Goal: Task Accomplishment & Management: Manage account settings

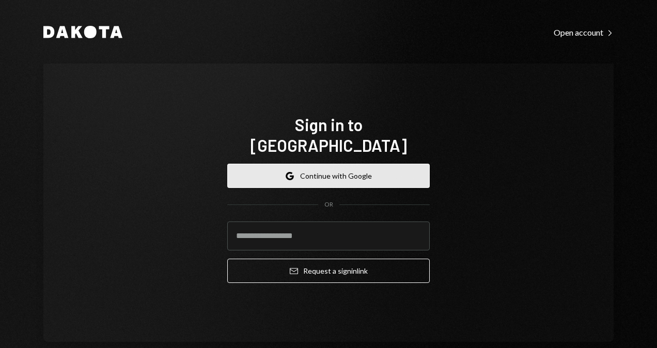
click at [293, 173] on button "Google Continue with Google" at bounding box center [328, 176] width 203 height 24
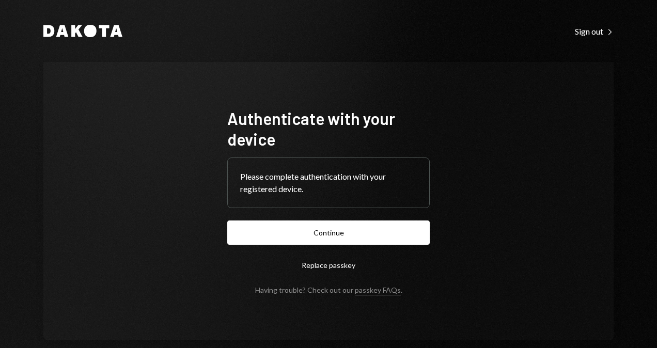
click at [361, 246] on form "Authenticate with your device Please complete authentication with your register…" at bounding box center [328, 201] width 203 height 187
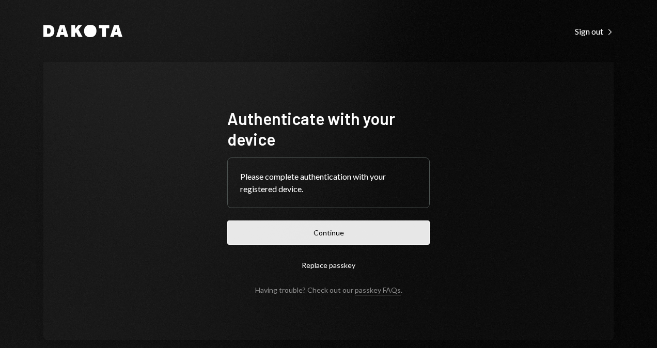
click at [377, 237] on button "Continue" at bounding box center [328, 233] width 203 height 24
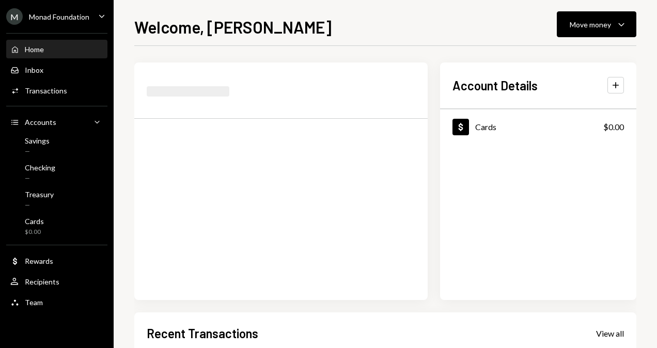
click at [48, 14] on div "Monad Foundation" at bounding box center [59, 16] width 60 height 9
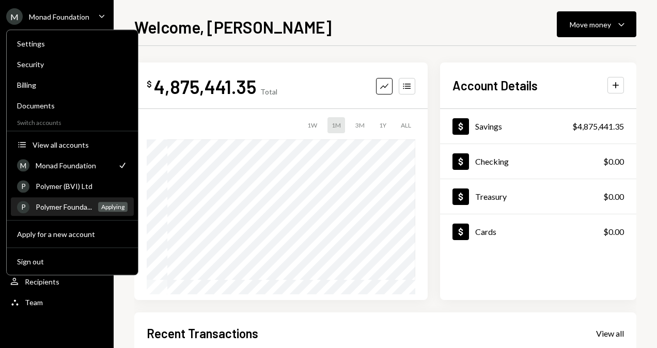
click at [77, 207] on div "Polymer Founda..." at bounding box center [64, 207] width 56 height 9
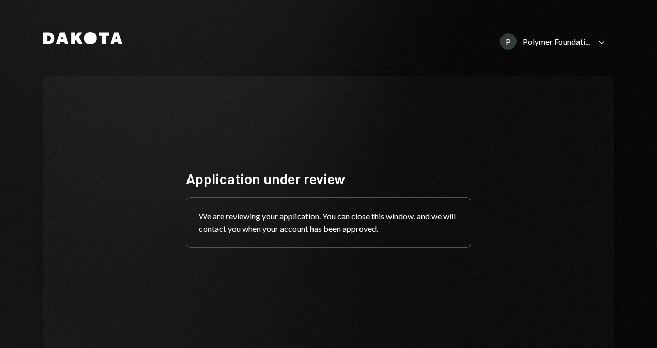
click at [568, 40] on div "Polymer Foundati..." at bounding box center [556, 42] width 67 height 10
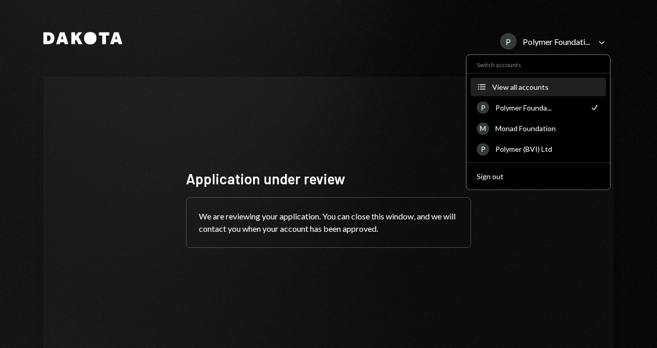
click at [525, 85] on div "View all accounts" at bounding box center [545, 87] width 107 height 9
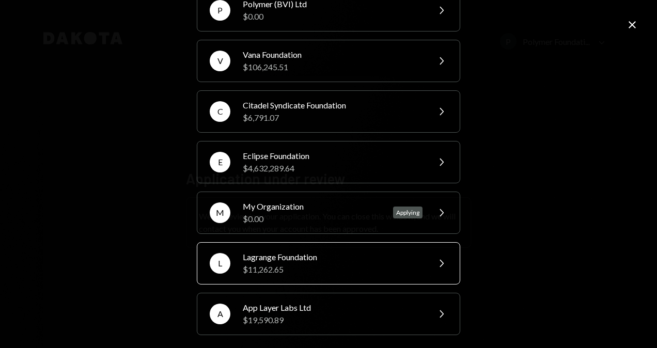
scroll to position [53, 0]
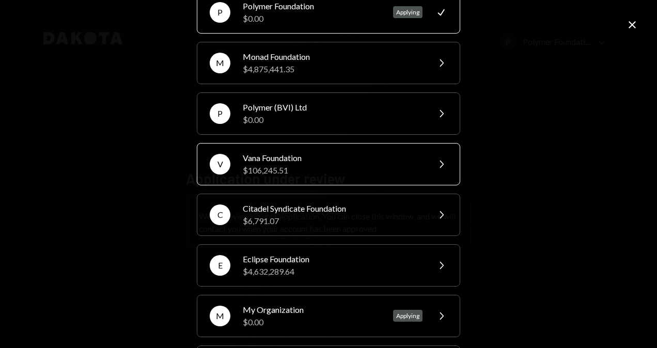
click at [281, 160] on div "Vana Foundation" at bounding box center [333, 158] width 180 height 12
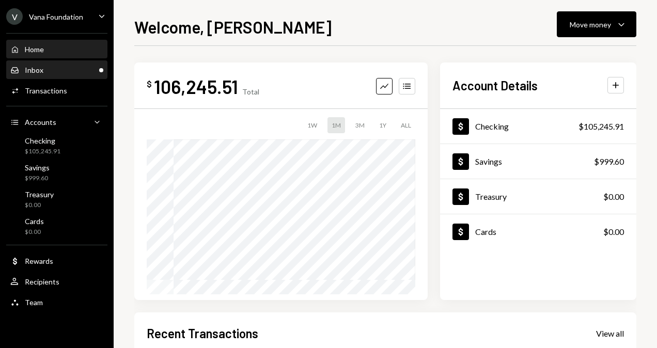
click at [81, 70] on div "Inbox Inbox" at bounding box center [56, 70] width 93 height 9
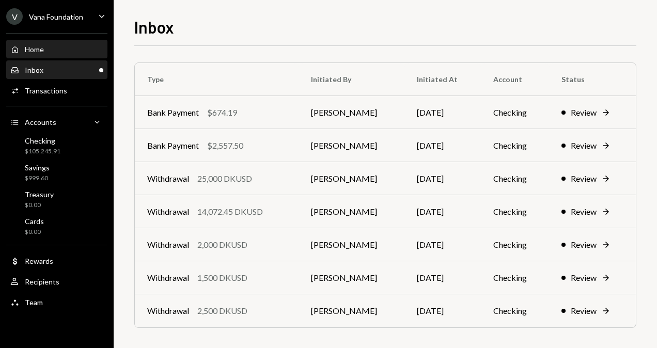
click at [73, 49] on div "Home Home" at bounding box center [56, 49] width 93 height 9
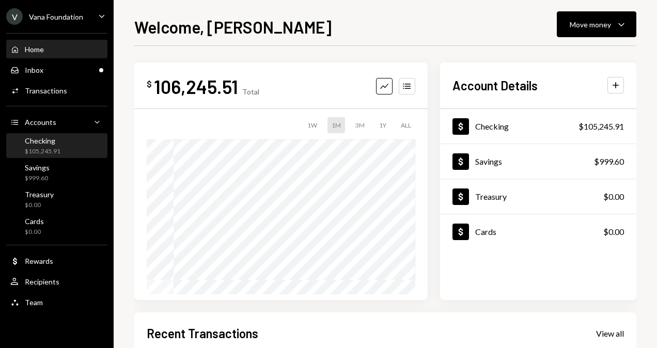
click at [33, 137] on div "Checking" at bounding box center [43, 140] width 36 height 9
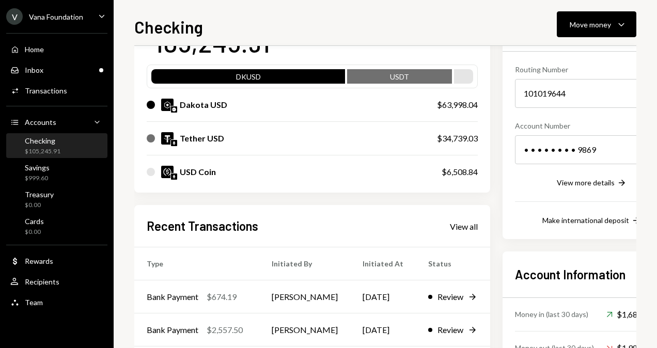
scroll to position [103, 0]
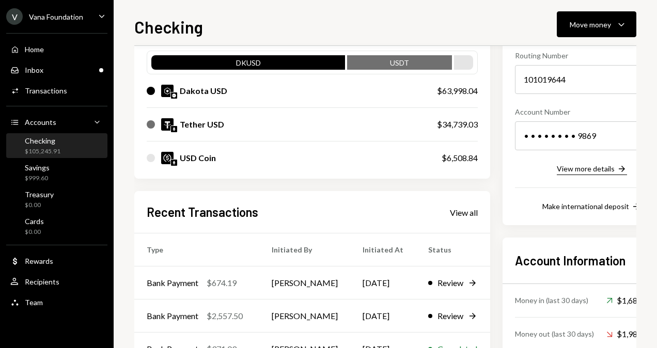
click at [595, 172] on div "View more details" at bounding box center [586, 168] width 58 height 9
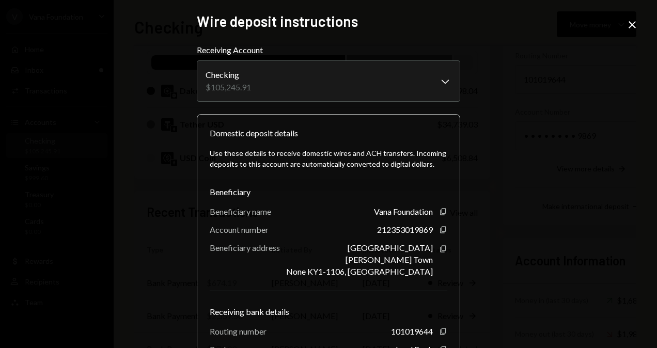
click at [627, 27] on icon "Close" at bounding box center [632, 25] width 12 height 12
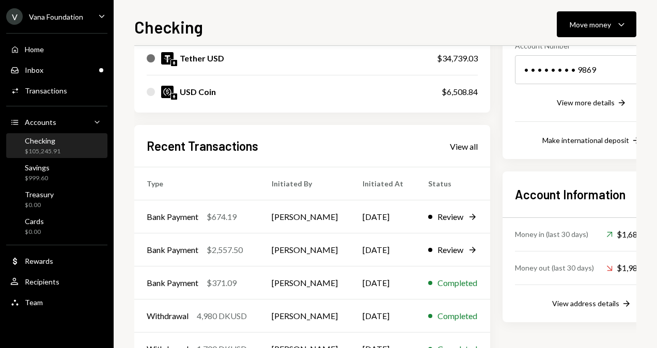
scroll to position [207, 0]
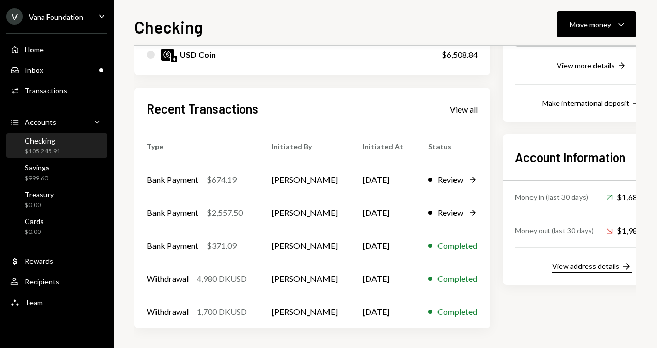
click at [592, 265] on div "View address details" at bounding box center [585, 266] width 67 height 9
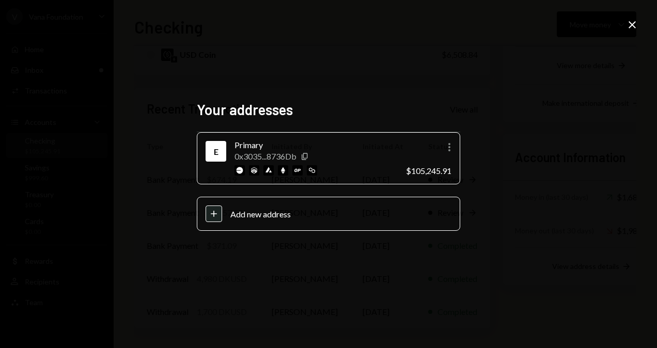
click at [500, 102] on div "Your addresses E Primary 0x3035...8736Db Copy More $105,245.91 Plus Add new add…" at bounding box center [328, 174] width 657 height 348
click at [632, 26] on icon "Close" at bounding box center [632, 25] width 12 height 12
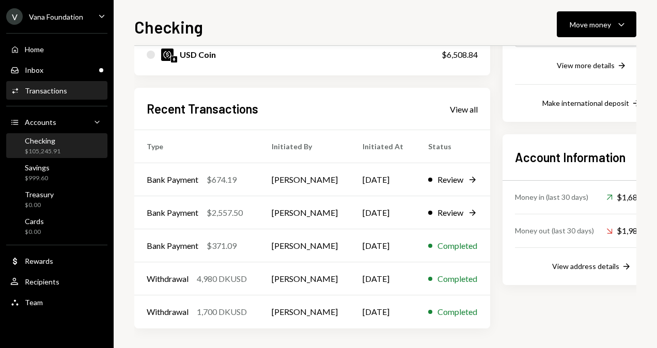
click at [56, 92] on div "Transactions" at bounding box center [46, 90] width 42 height 9
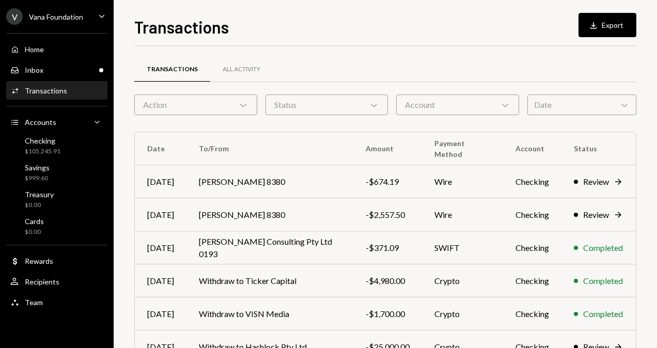
click at [582, 102] on div "Date Chevron Down" at bounding box center [581, 105] width 109 height 21
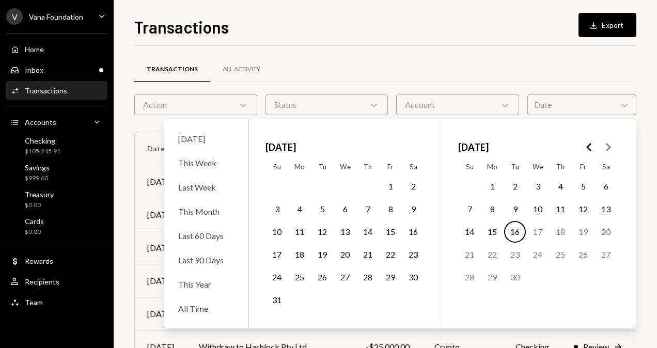
click at [321, 209] on button "5" at bounding box center [323, 209] width 22 height 22
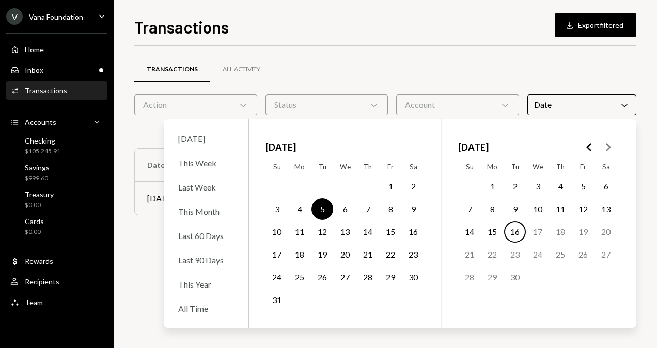
click at [377, 56] on div "Transactions All Activity" at bounding box center [385, 69] width 502 height 26
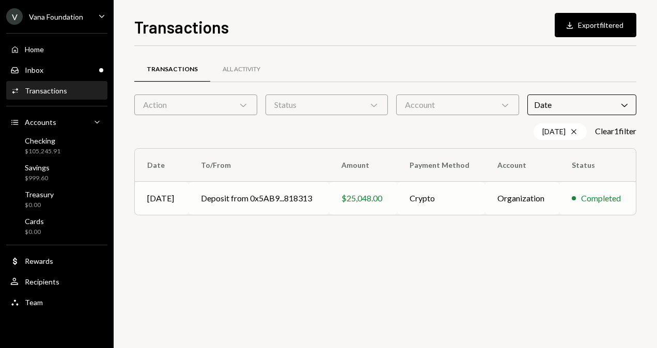
click at [289, 194] on td "Deposit from 0x5AB9...818313" at bounding box center [259, 198] width 141 height 33
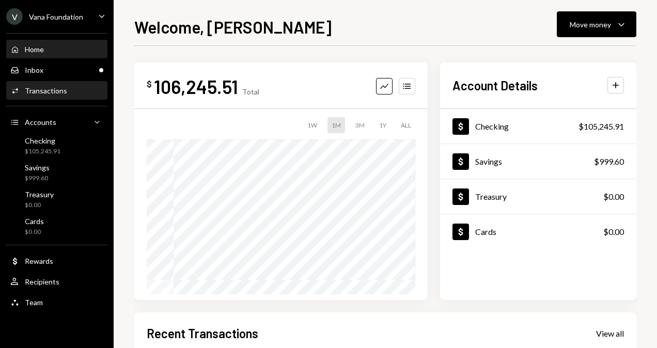
click at [58, 93] on div "Transactions" at bounding box center [46, 90] width 42 height 9
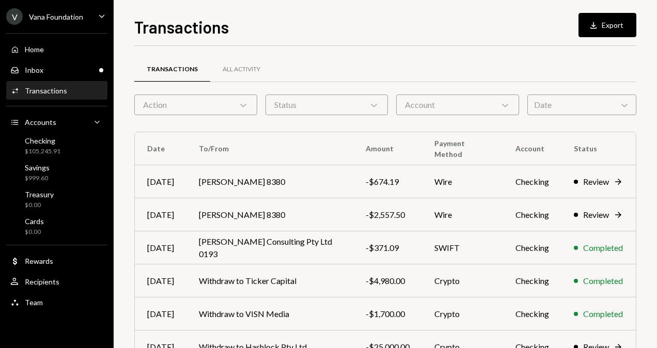
click at [554, 106] on div "Date Chevron Down" at bounding box center [581, 105] width 109 height 21
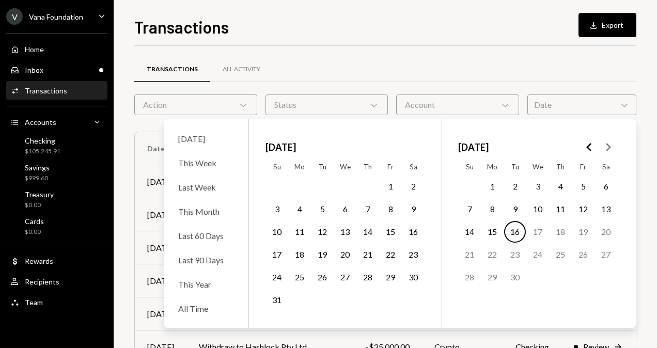
click at [321, 208] on button "5" at bounding box center [323, 209] width 22 height 22
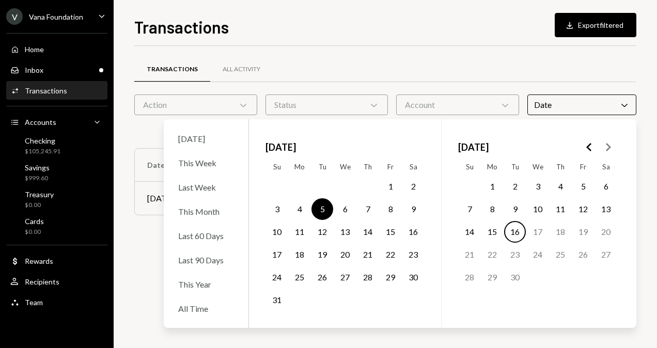
drag, startPoint x: 388, startPoint y: 48, endPoint x: 383, endPoint y: 68, distance: 21.4
click at [388, 48] on div "Transactions All Activity Action Chevron Down Status Chevron Down Account Chevr…" at bounding box center [385, 141] width 502 height 190
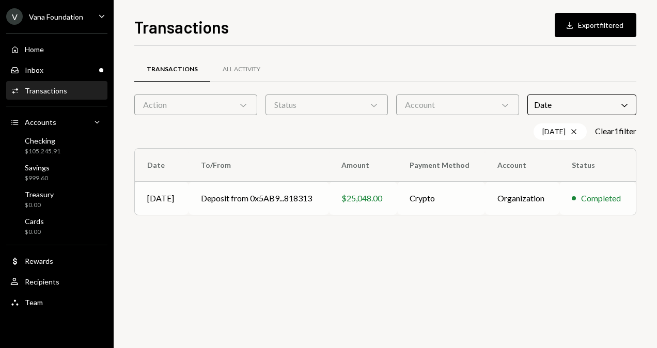
click at [291, 198] on td "Deposit from 0x5AB9...818313" at bounding box center [259, 198] width 141 height 33
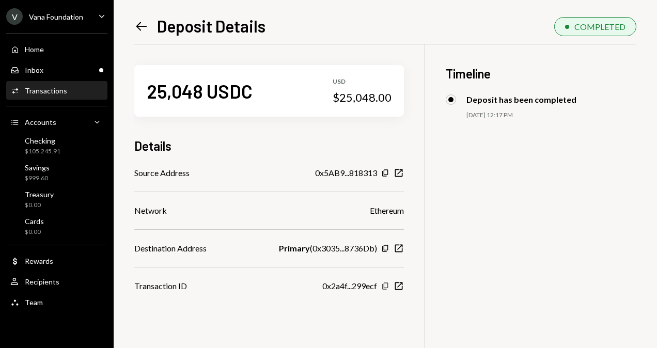
click at [390, 286] on icon "Copy" at bounding box center [385, 286] width 8 height 8
click at [136, 25] on icon "Left Arrow" at bounding box center [141, 26] width 14 height 14
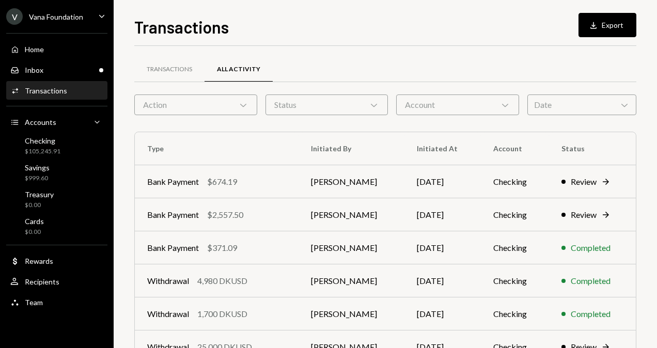
click at [557, 101] on div "Date Chevron Down" at bounding box center [581, 105] width 109 height 21
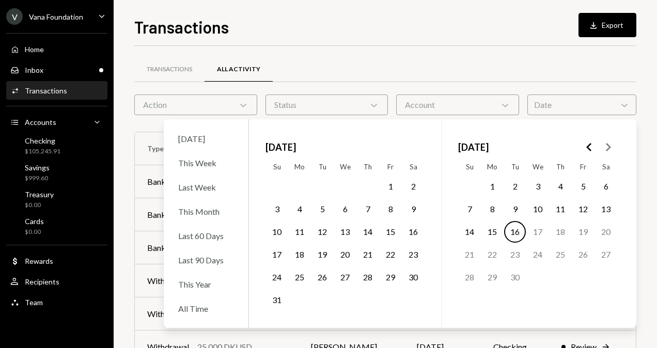
click at [590, 148] on icon "Go to the Previous Month" at bounding box center [589, 147] width 12 height 12
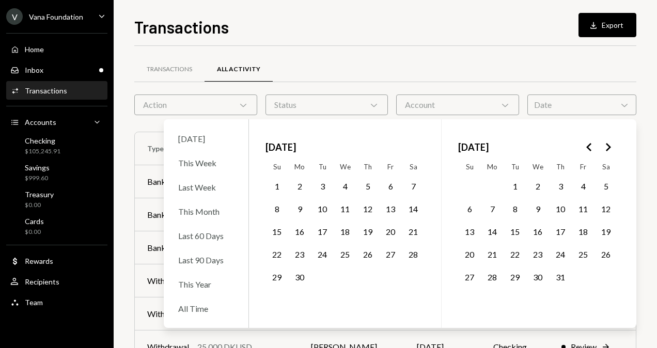
click at [537, 275] on button "30" at bounding box center [538, 278] width 22 height 22
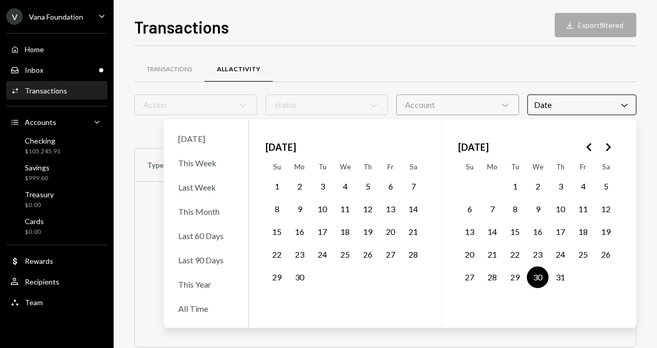
click at [557, 280] on button "31" at bounding box center [561, 278] width 22 height 22
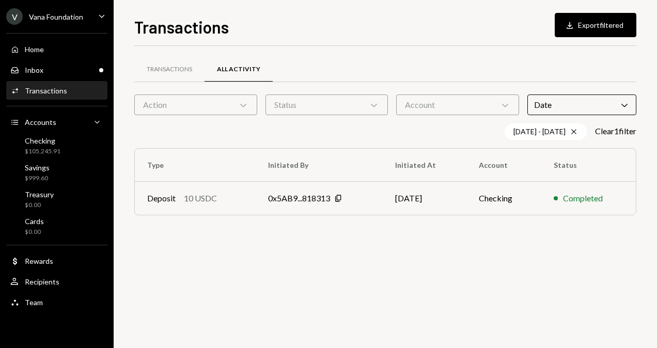
click at [367, 36] on div "Transactions Download Export filtered" at bounding box center [385, 25] width 502 height 23
click at [362, 198] on div "0x5AB9...818313 Copy" at bounding box center [319, 198] width 102 height 12
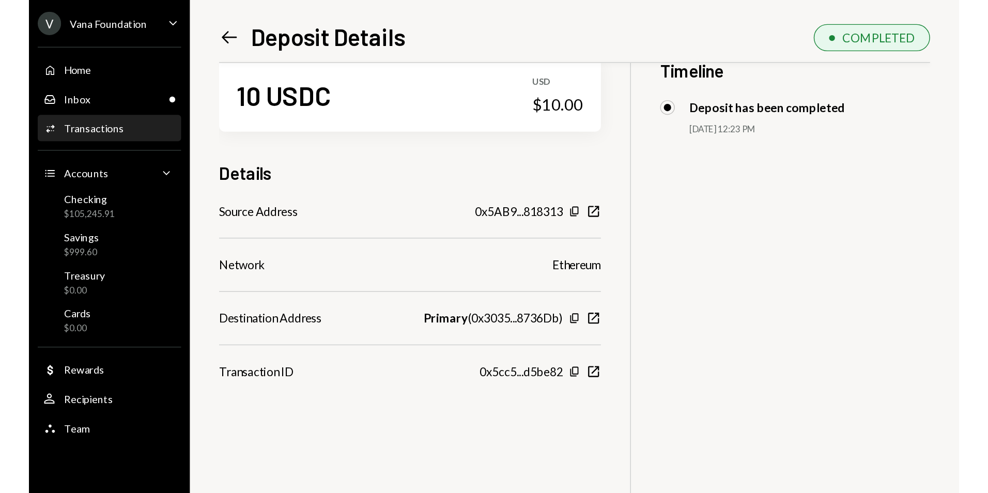
scroll to position [44, 0]
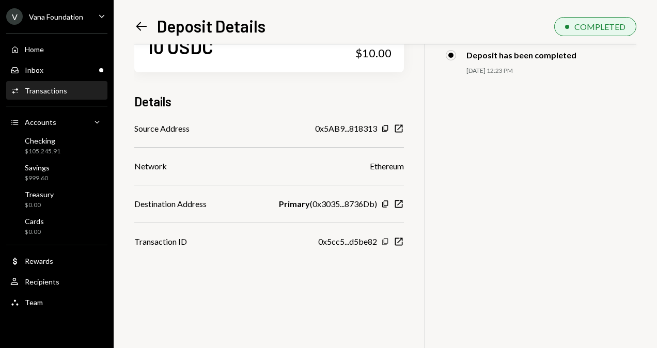
click at [389, 243] on icon "Copy" at bounding box center [385, 242] width 8 height 8
click at [390, 127] on icon "Copy" at bounding box center [385, 129] width 8 height 8
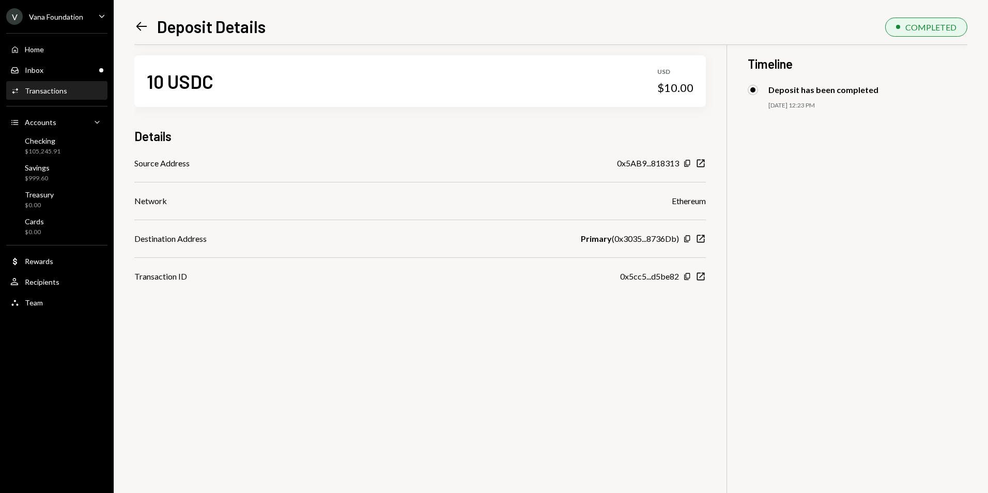
scroll to position [0, 0]
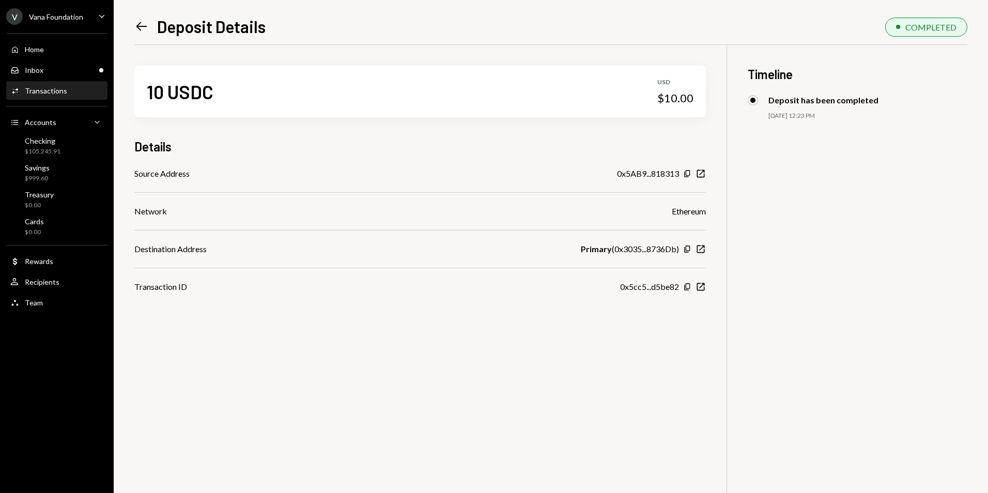
click at [141, 31] on icon "Left Arrow" at bounding box center [141, 26] width 14 height 14
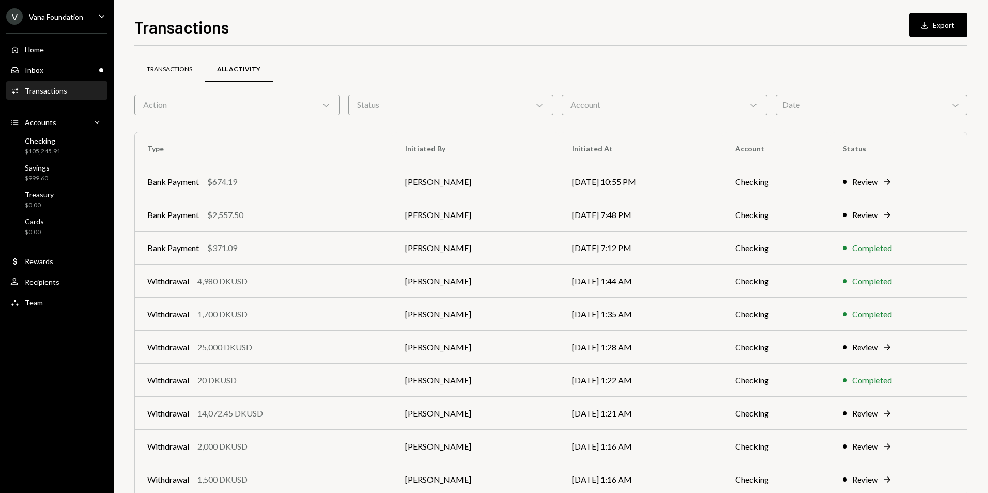
click at [158, 70] on div "Transactions" at bounding box center [169, 69] width 45 height 9
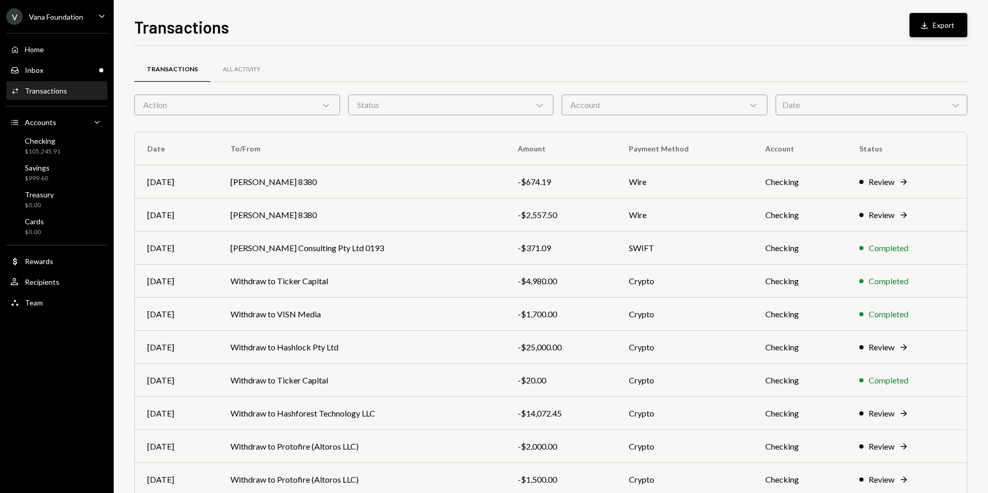
click at [945, 26] on button "Download Export" at bounding box center [938, 25] width 58 height 24
